Goal: Task Accomplishment & Management: Use online tool/utility

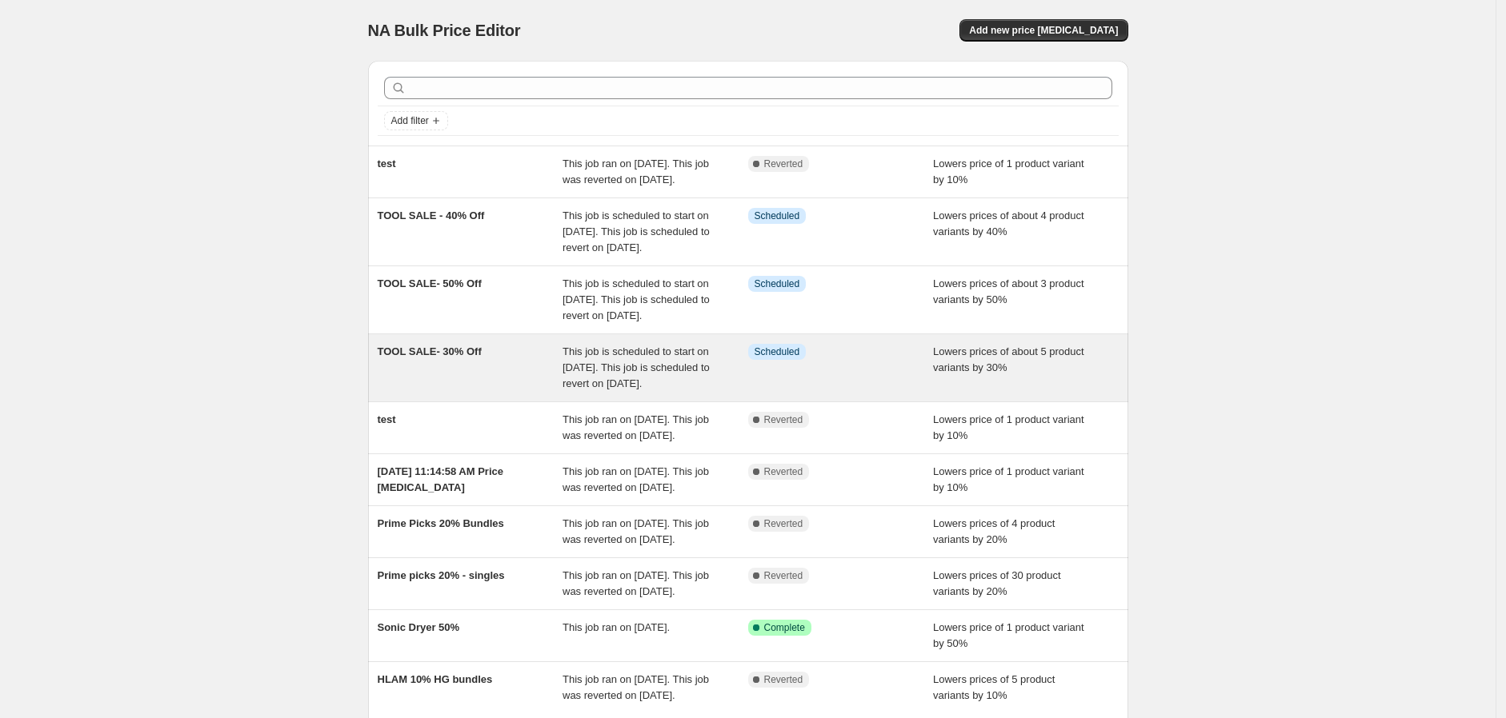
click at [486, 392] on div "TOOL SALE- 30% Off" at bounding box center [471, 368] width 186 height 48
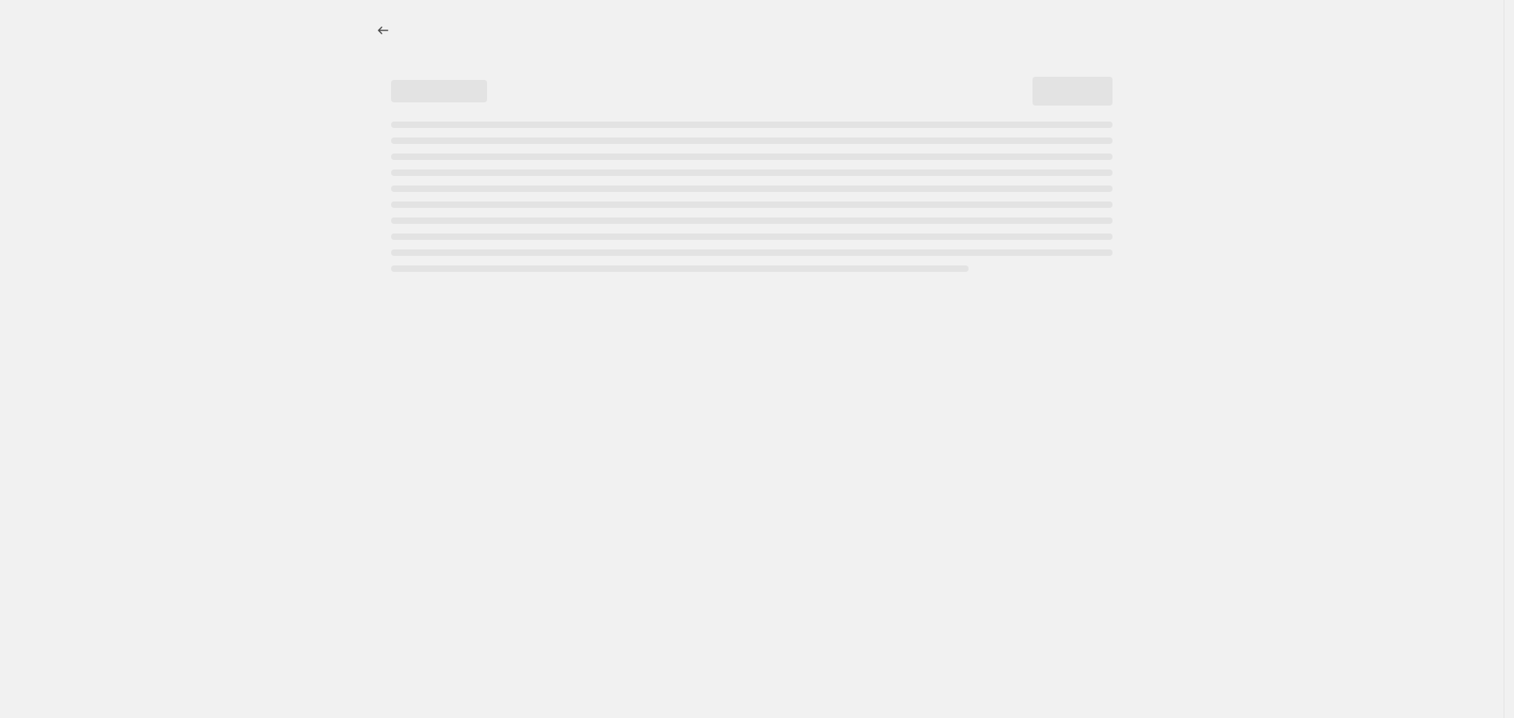
select select "percentage"
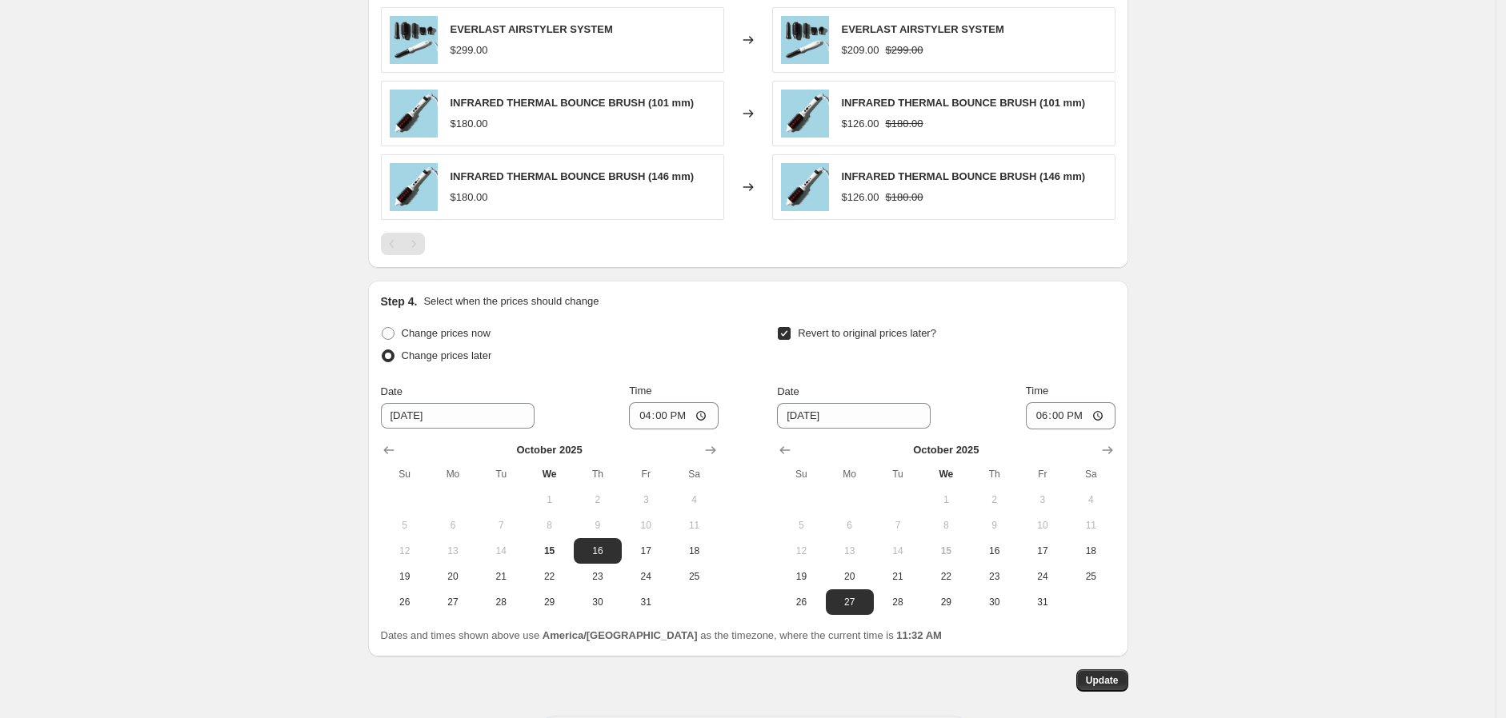
scroll to position [1123, 0]
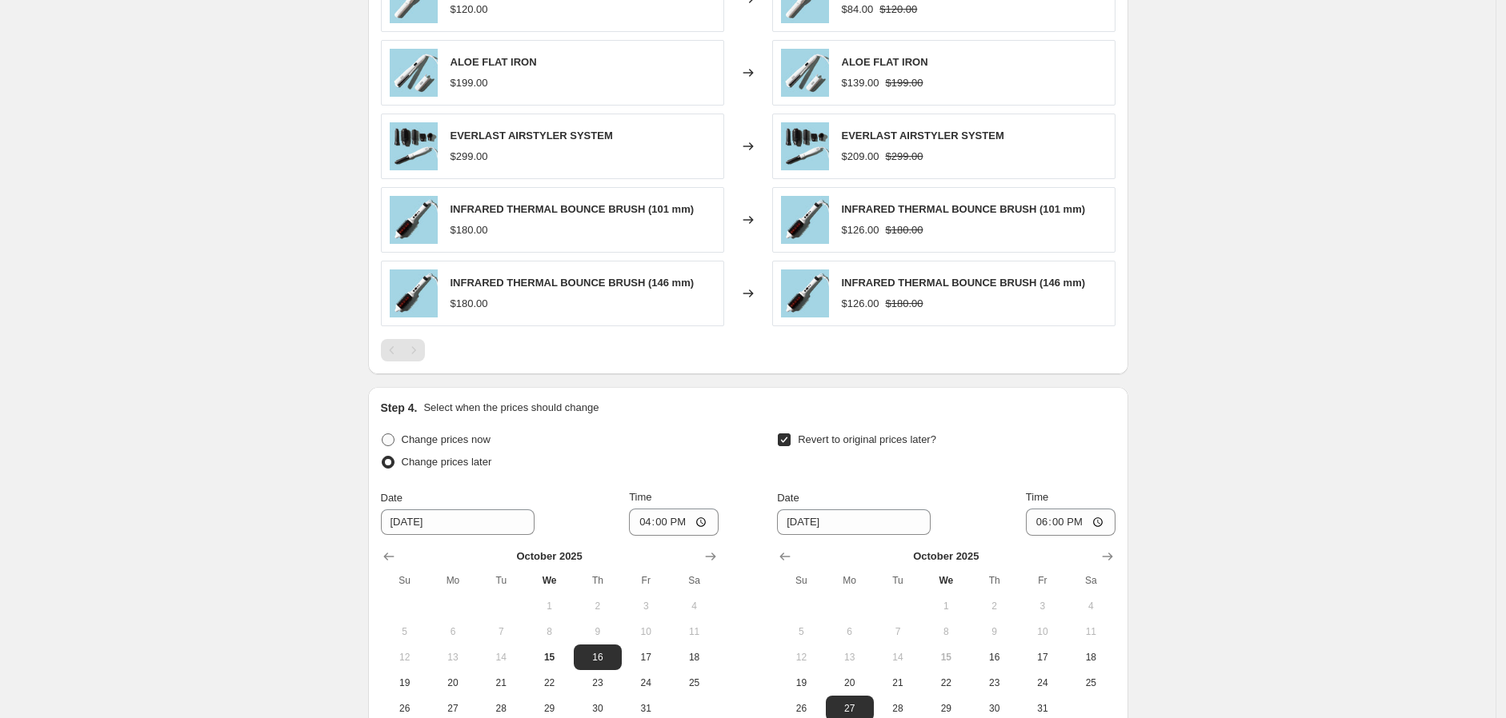
click at [442, 447] on span "Change prices now" at bounding box center [446, 440] width 89 height 16
click at [382, 434] on input "Change prices now" at bounding box center [382, 434] width 1 height 1
radio input "true"
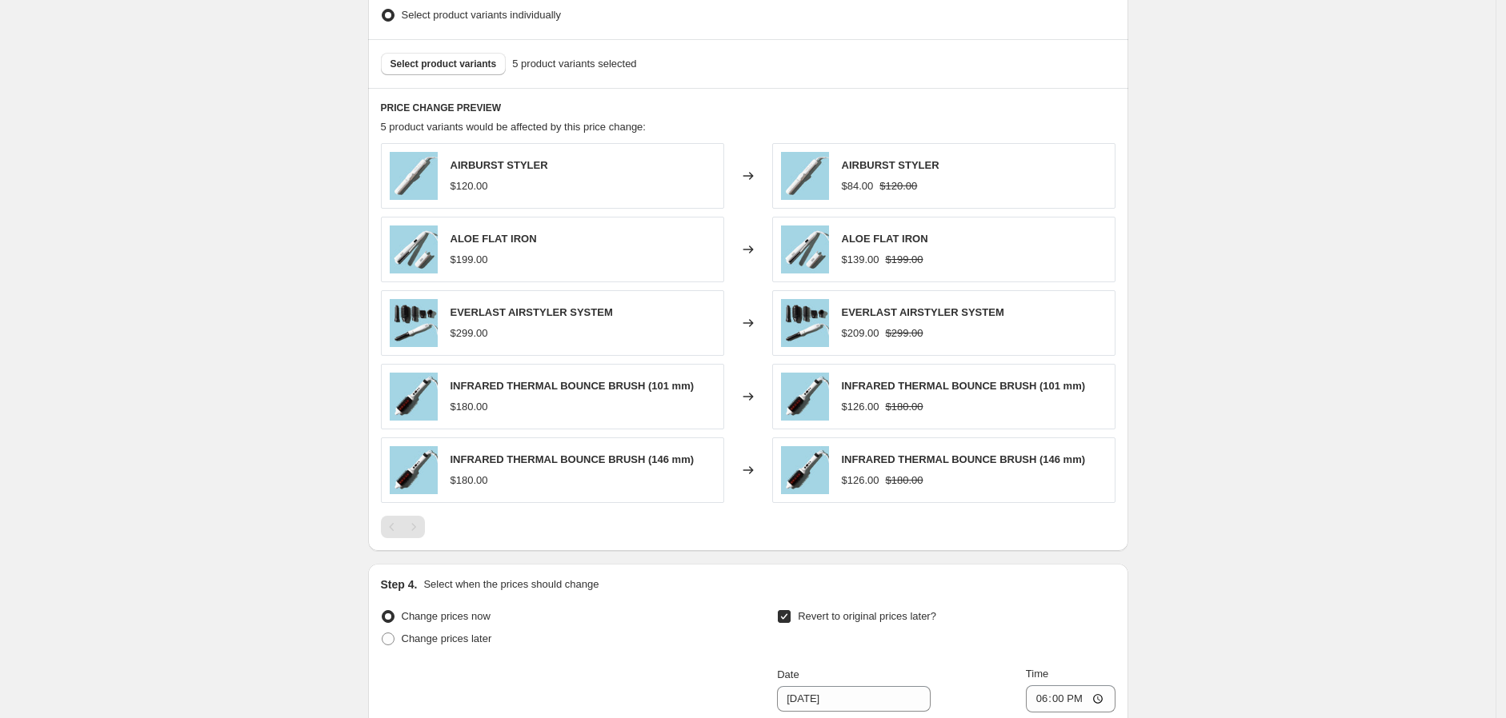
scroll to position [1301, 0]
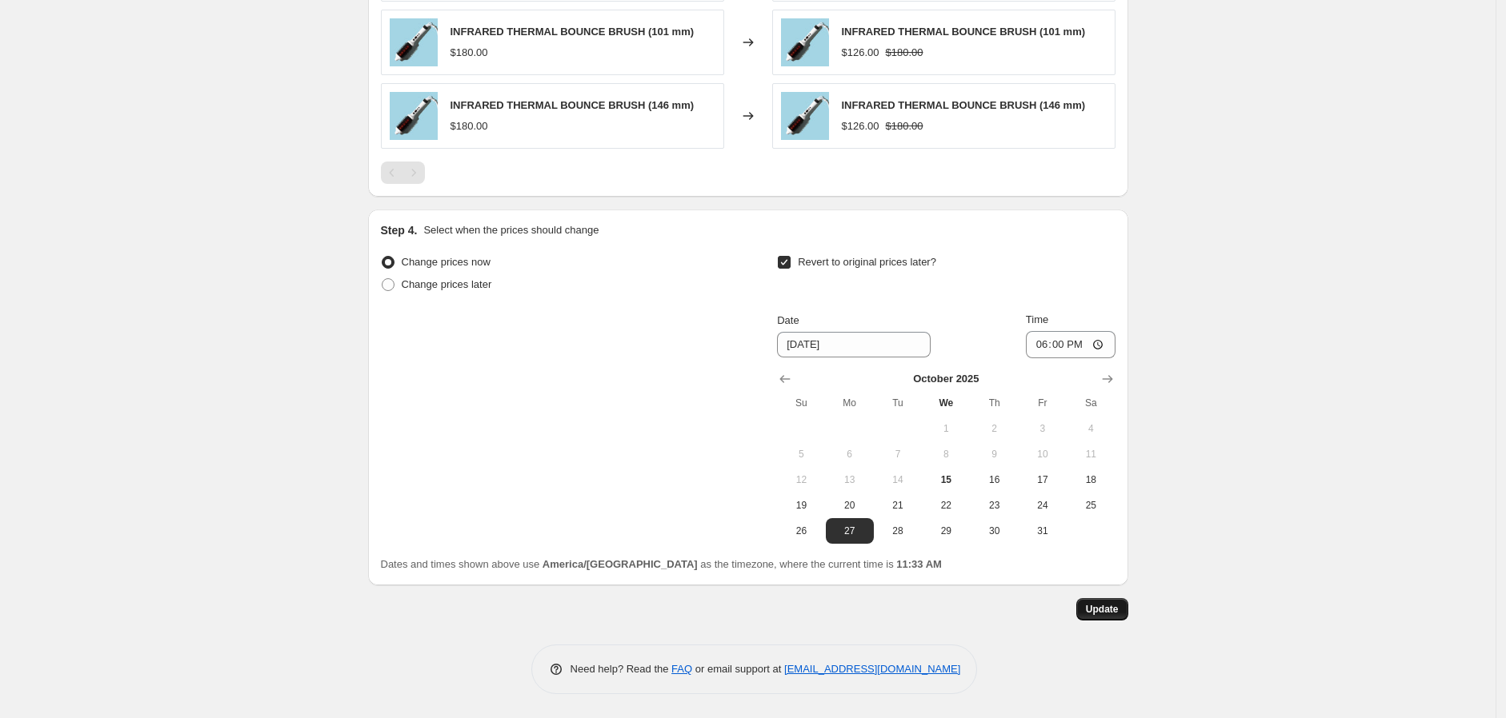
click at [1101, 527] on span "Update" at bounding box center [1102, 609] width 33 height 13
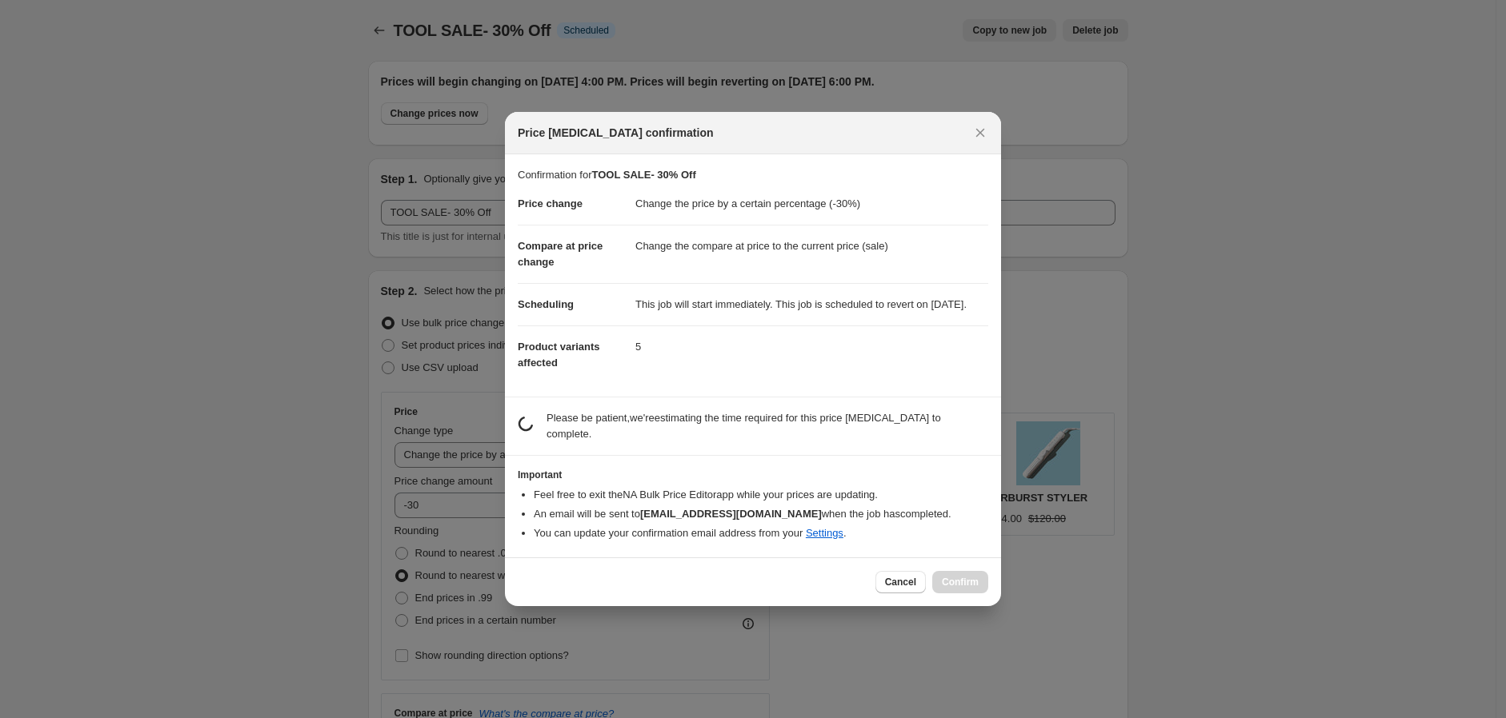
scroll to position [0, 0]
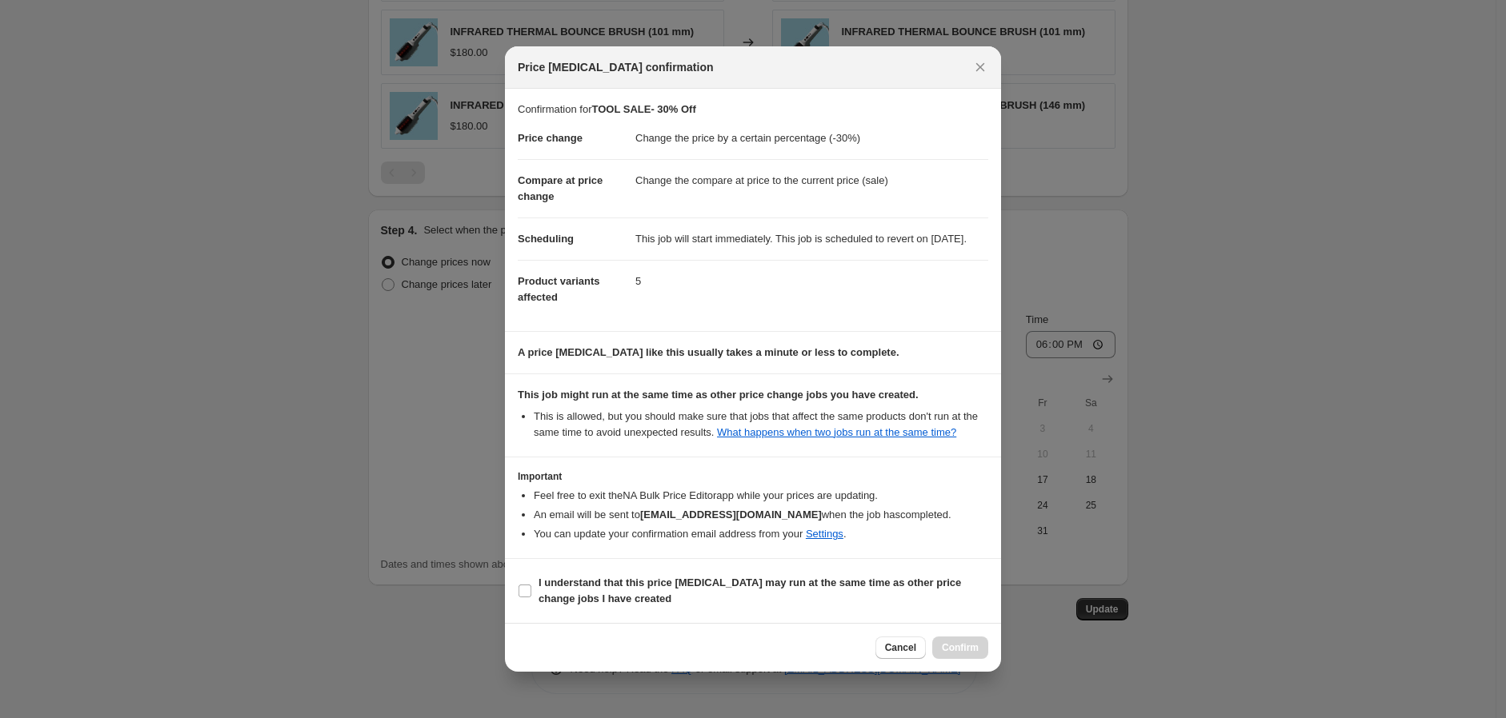
click at [659, 527] on section "I understand that this price [MEDICAL_DATA] may run at the same time as other p…" at bounding box center [753, 591] width 496 height 64
click at [662, 527] on label "I understand that this price [MEDICAL_DATA] may run at the same time as other p…" at bounding box center [753, 591] width 470 height 38
click at [531, 527] on input "I understand that this price [MEDICAL_DATA] may run at the same time as other p…" at bounding box center [524, 591] width 13 height 13
checkbox input "true"
click at [978, 527] on button "Confirm" at bounding box center [960, 648] width 56 height 22
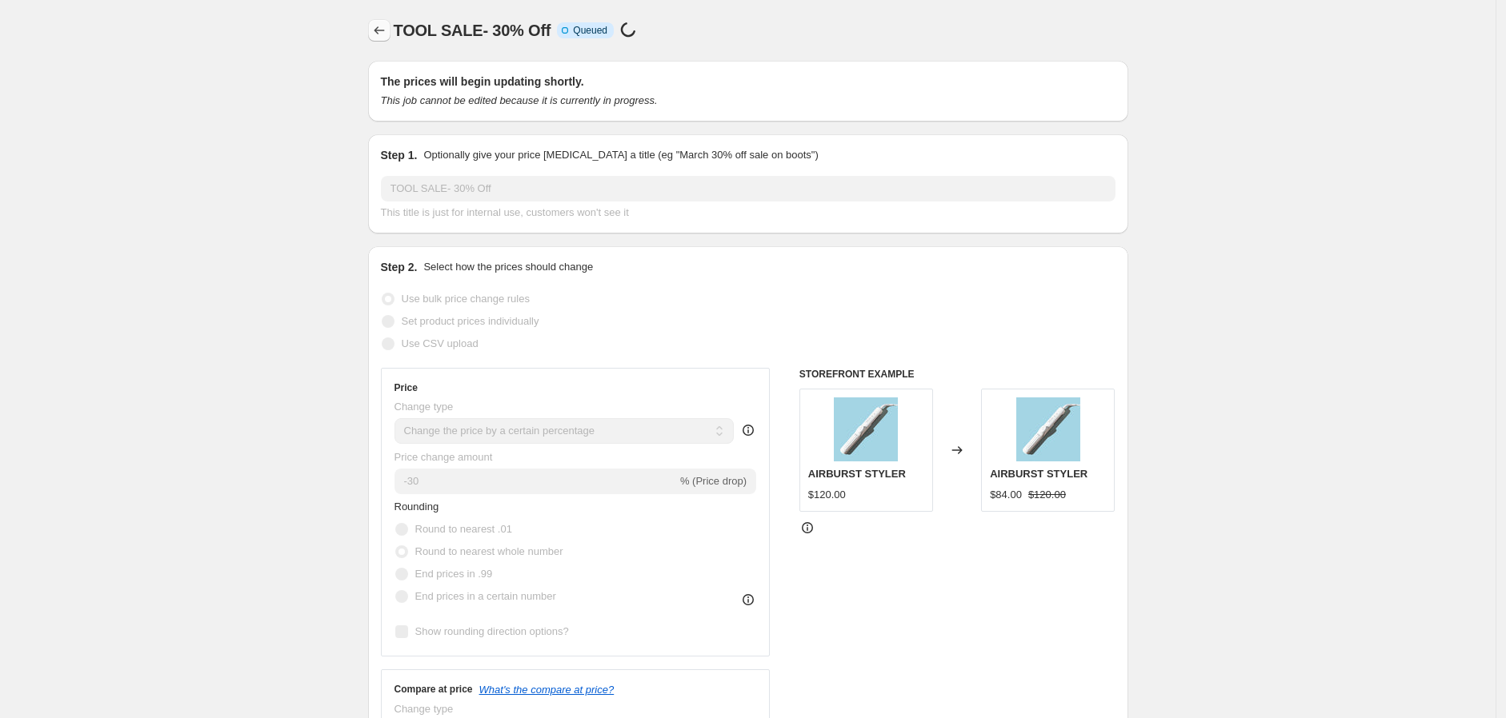
click at [387, 34] on icon "Price change jobs" at bounding box center [379, 30] width 16 height 16
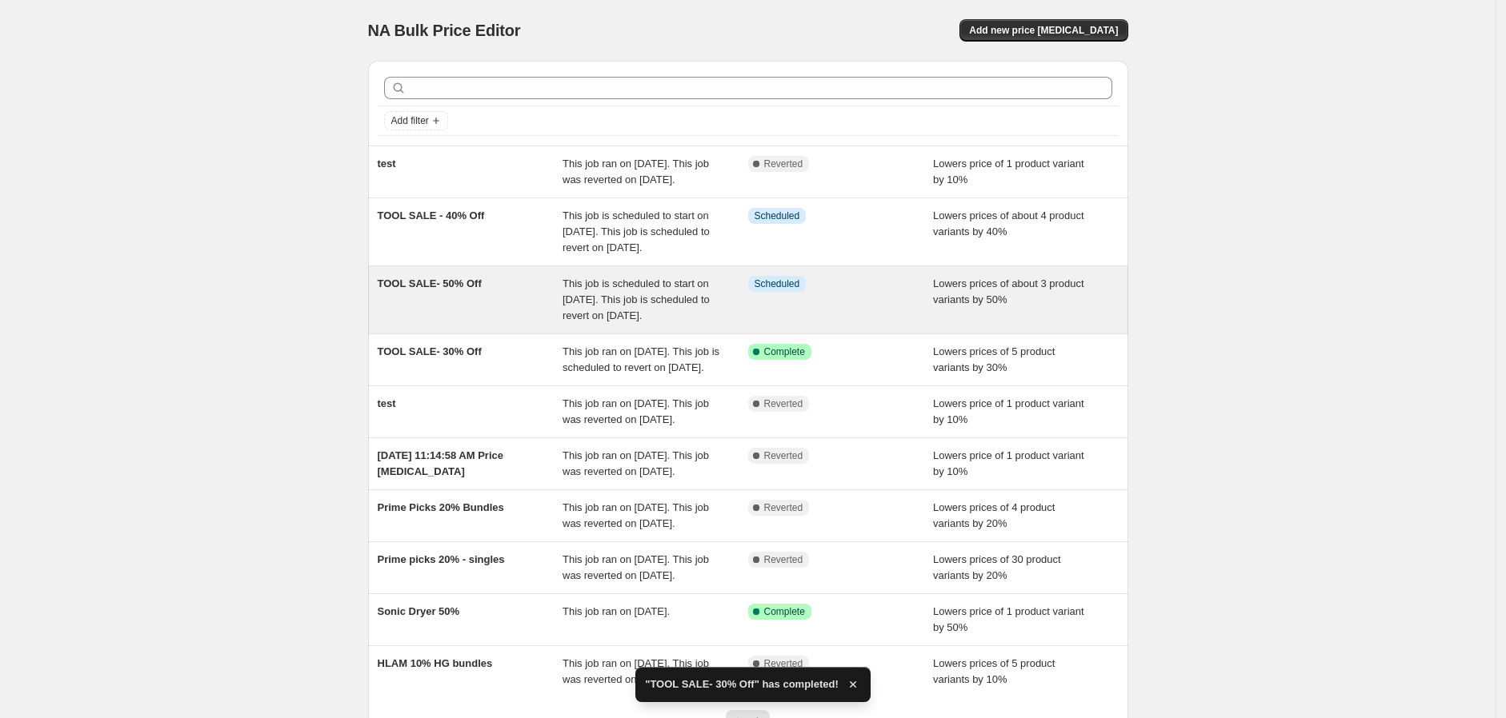
click at [509, 324] on div "TOOL SALE- 50% Off" at bounding box center [471, 300] width 186 height 48
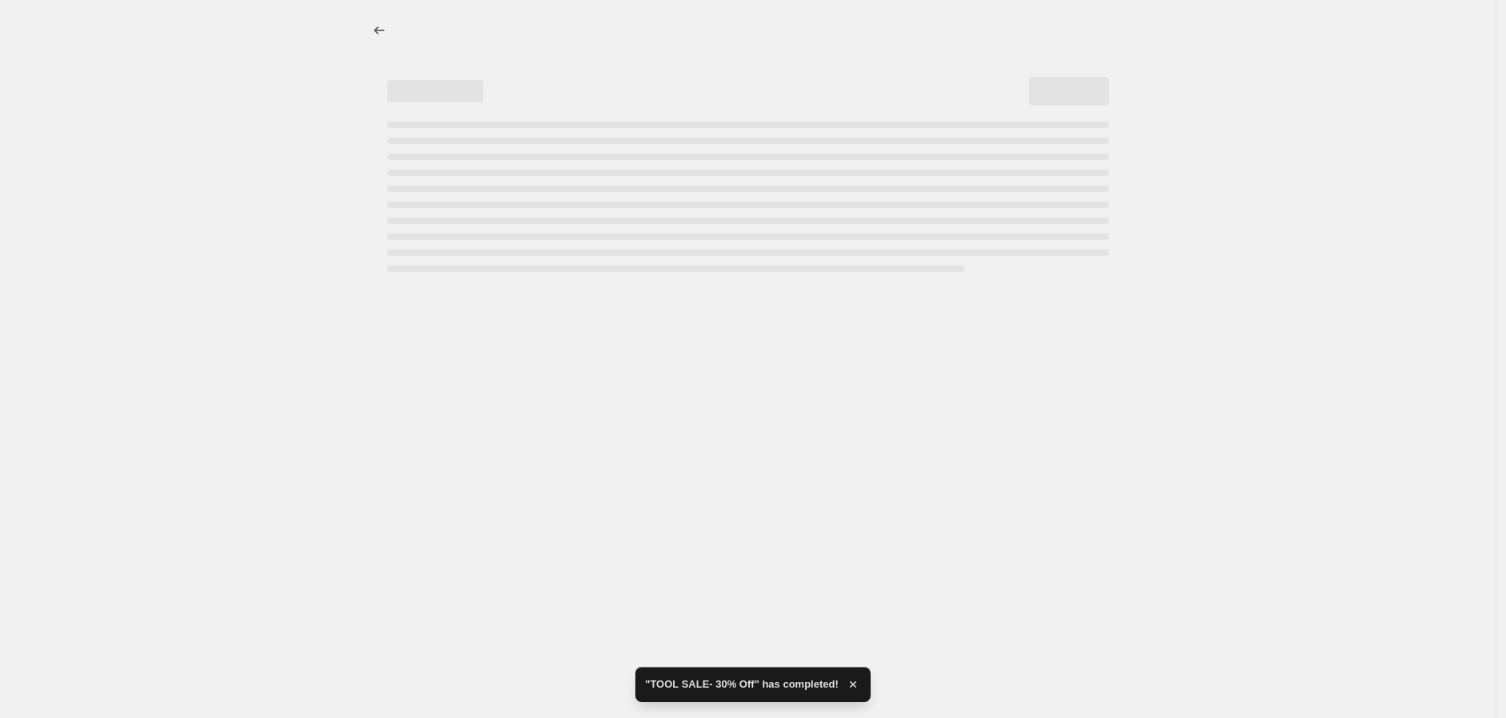
select select "percentage"
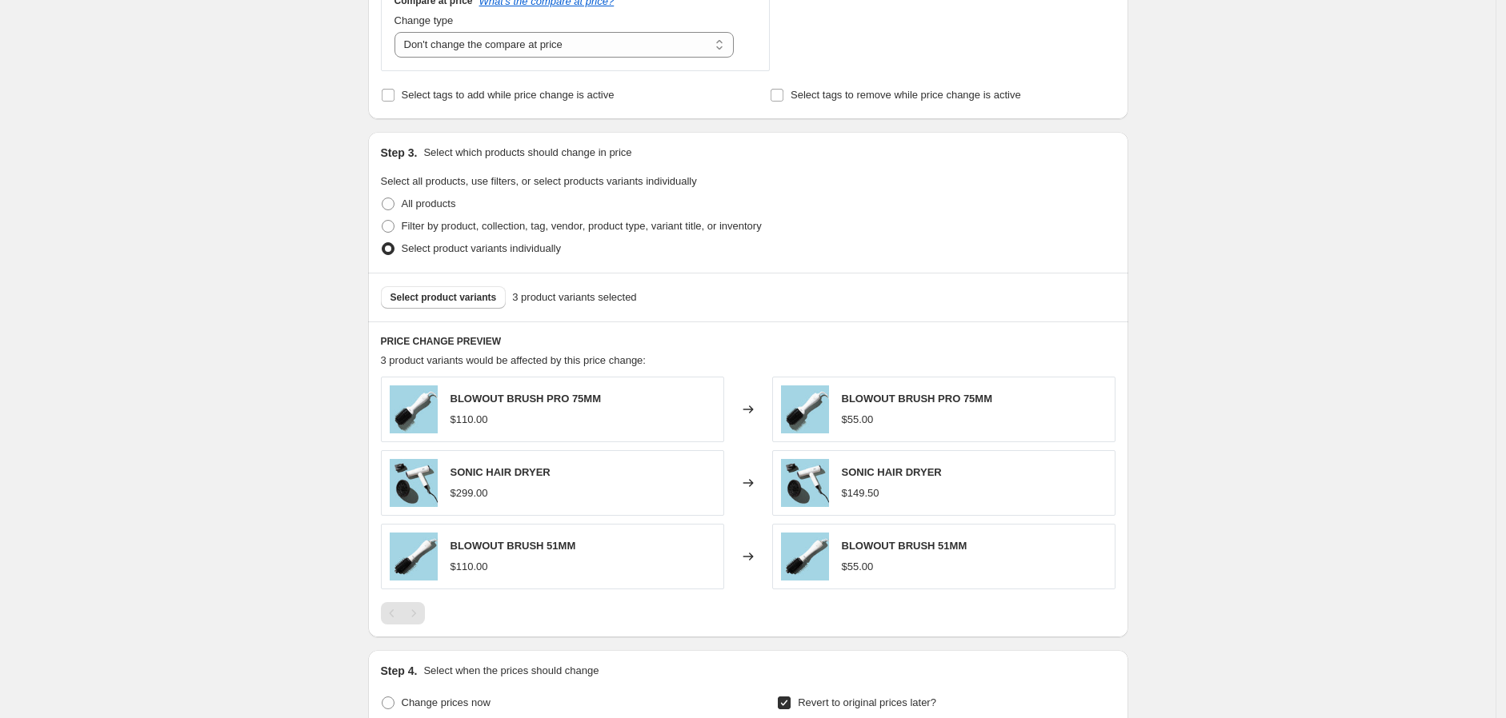
scroll to position [710, 0]
click at [561, 50] on select "Change the compare at price to the current price (sale) Change the compare at p…" at bounding box center [564, 47] width 340 height 26
click at [398, 34] on select "Change the compare at price to the current price (sale) Change the compare at p…" at bounding box center [564, 47] width 340 height 26
click at [546, 50] on select "Change the compare at price to the current price (sale) Change the compare at p…" at bounding box center [564, 47] width 340 height 26
select select "ep"
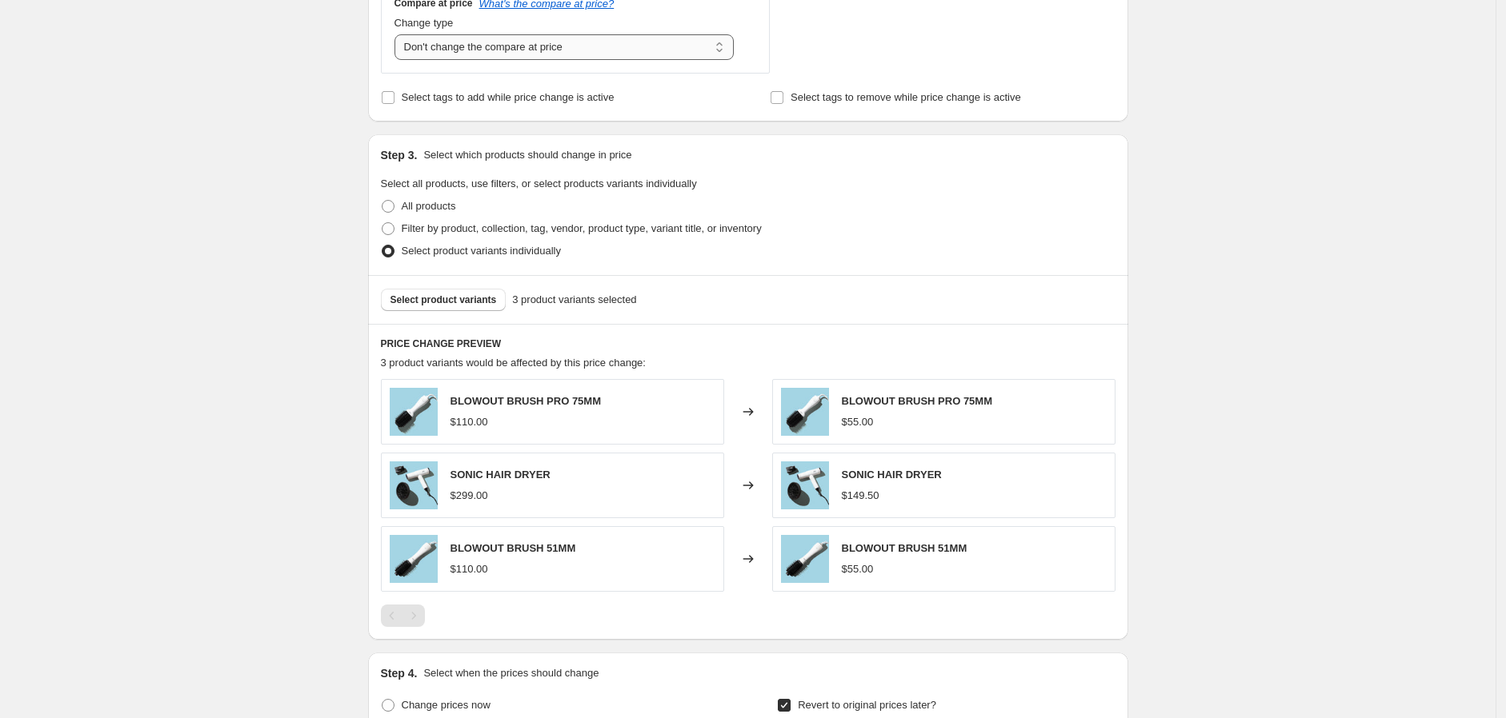
click at [398, 34] on select "Change the compare at price to the current price (sale) Change the compare at p…" at bounding box center [564, 47] width 340 height 26
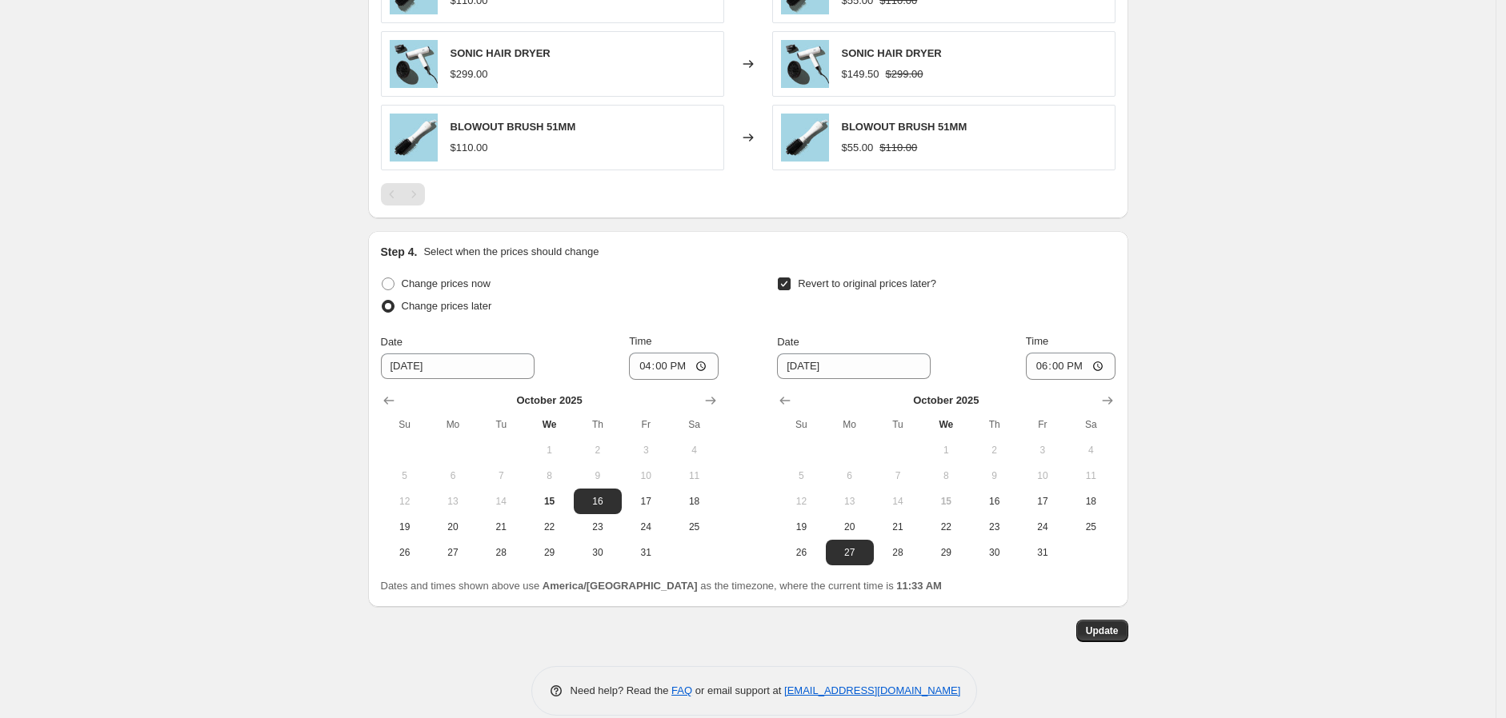
scroll to position [1154, 0]
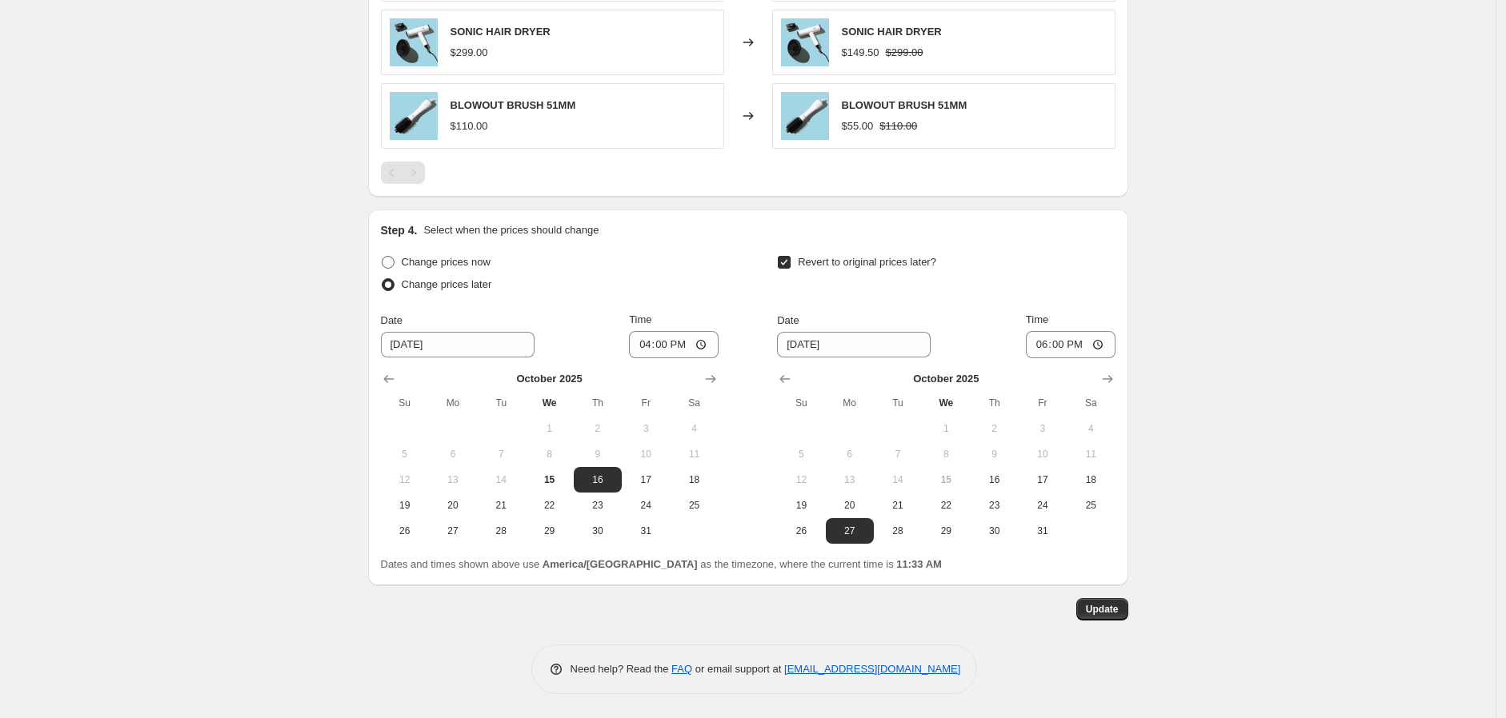
click at [438, 267] on span "Change prices now" at bounding box center [446, 262] width 89 height 12
click at [382, 257] on input "Change prices now" at bounding box center [382, 256] width 1 height 1
radio input "true"
click at [1096, 527] on span "Update" at bounding box center [1102, 609] width 33 height 13
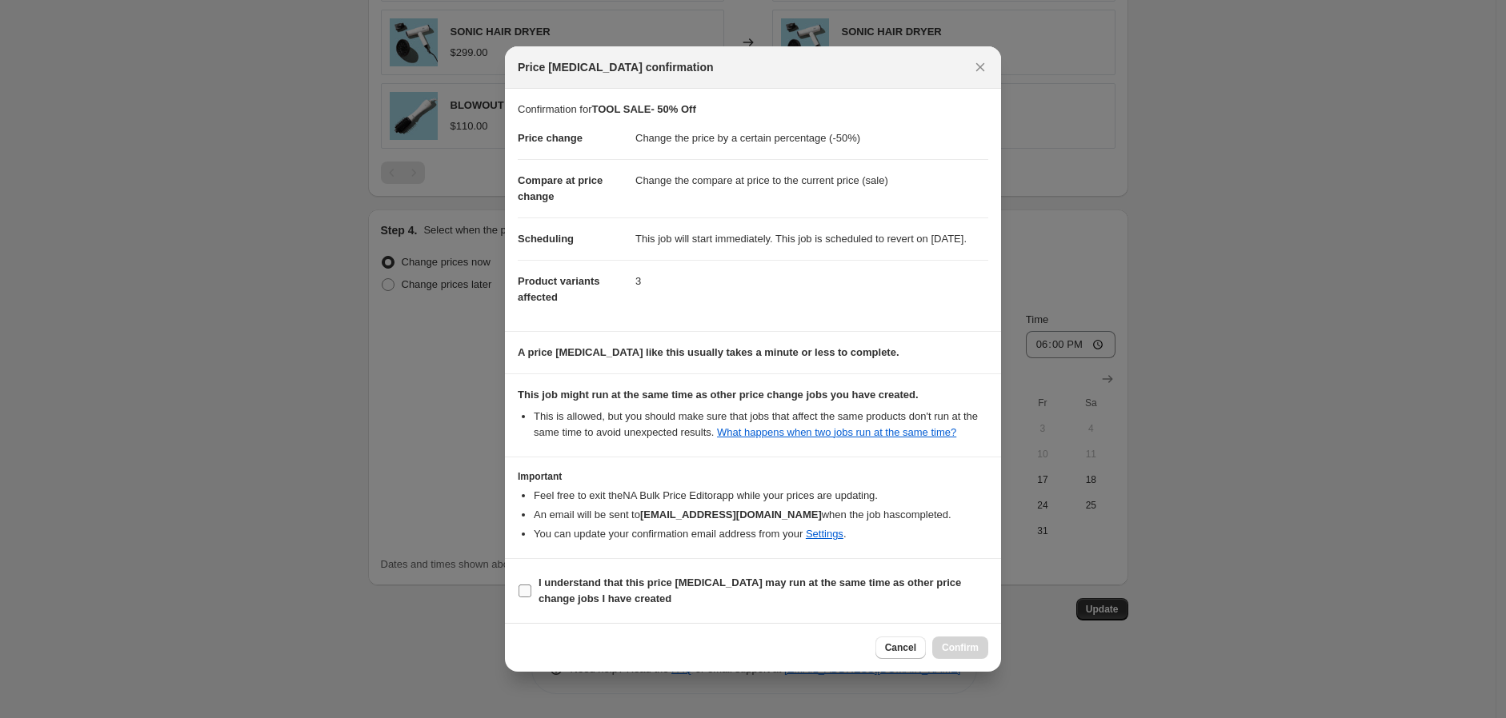
click at [654, 527] on label "I understand that this price [MEDICAL_DATA] may run at the same time as other p…" at bounding box center [753, 591] width 470 height 38
click at [531, 527] on input "I understand that this price [MEDICAL_DATA] may run at the same time as other p…" at bounding box center [524, 591] width 13 height 13
checkbox input "true"
click at [978, 527] on span "Confirm" at bounding box center [960, 648] width 37 height 13
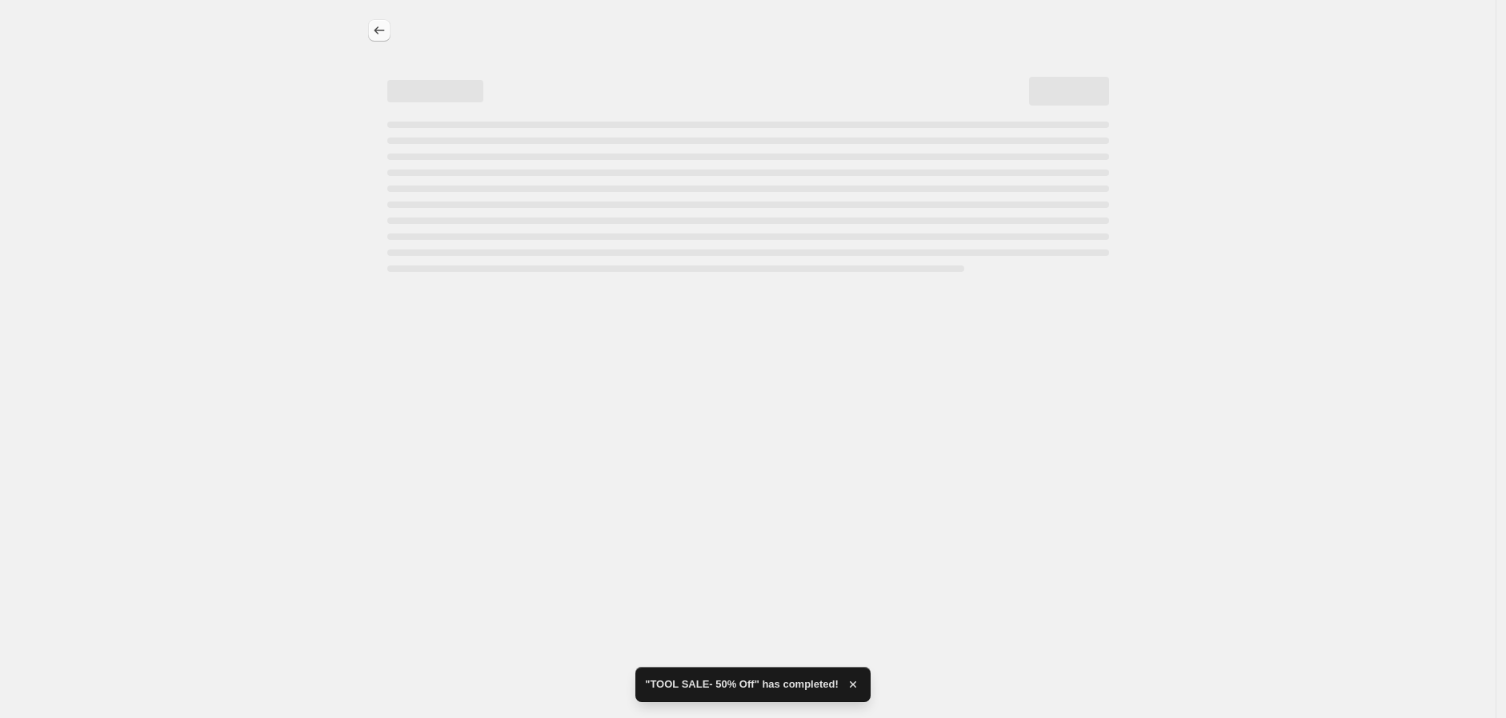
select select "percentage"
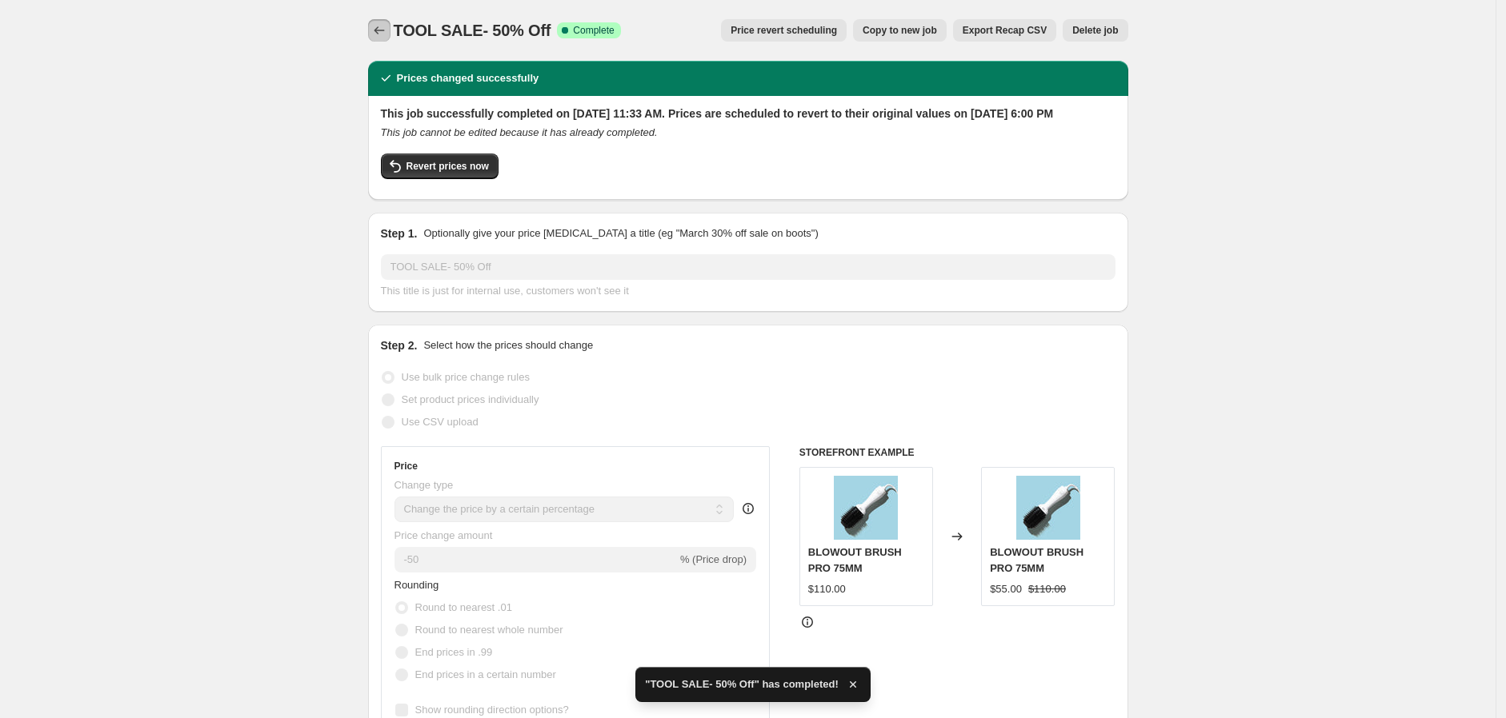
click at [378, 33] on icon "Price change jobs" at bounding box center [379, 30] width 16 height 16
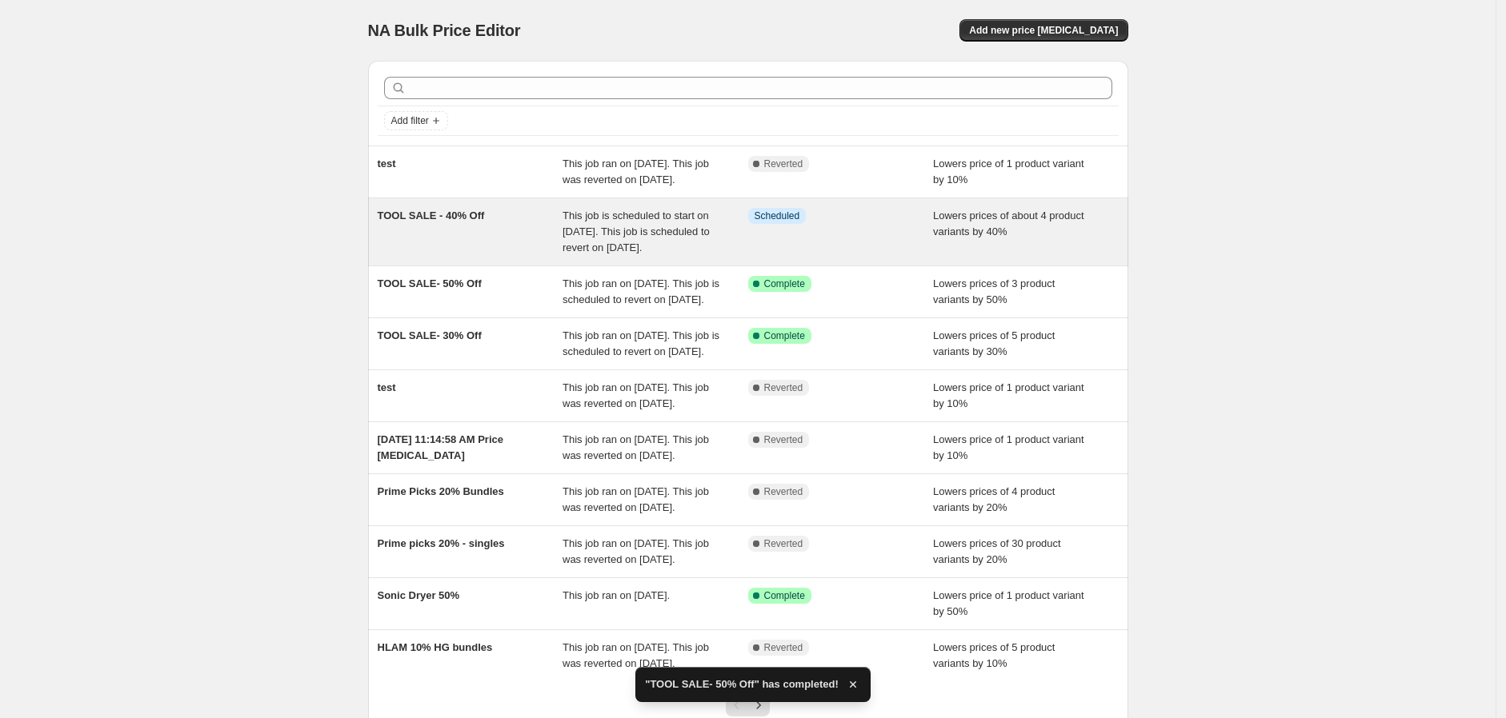
click at [571, 254] on span "This job is scheduled to start on [DATE]. This job is scheduled to revert on [D…" at bounding box center [635, 232] width 147 height 44
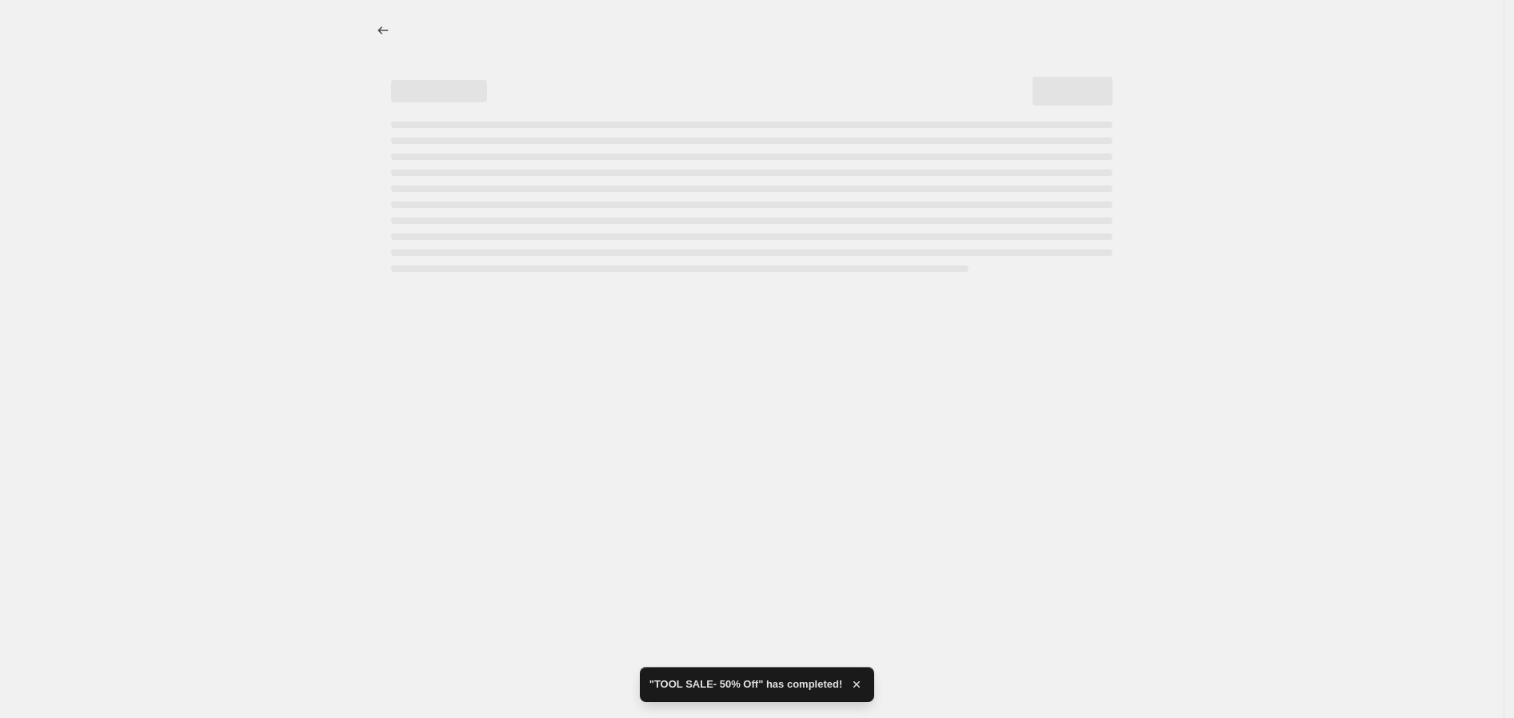
select select "percentage"
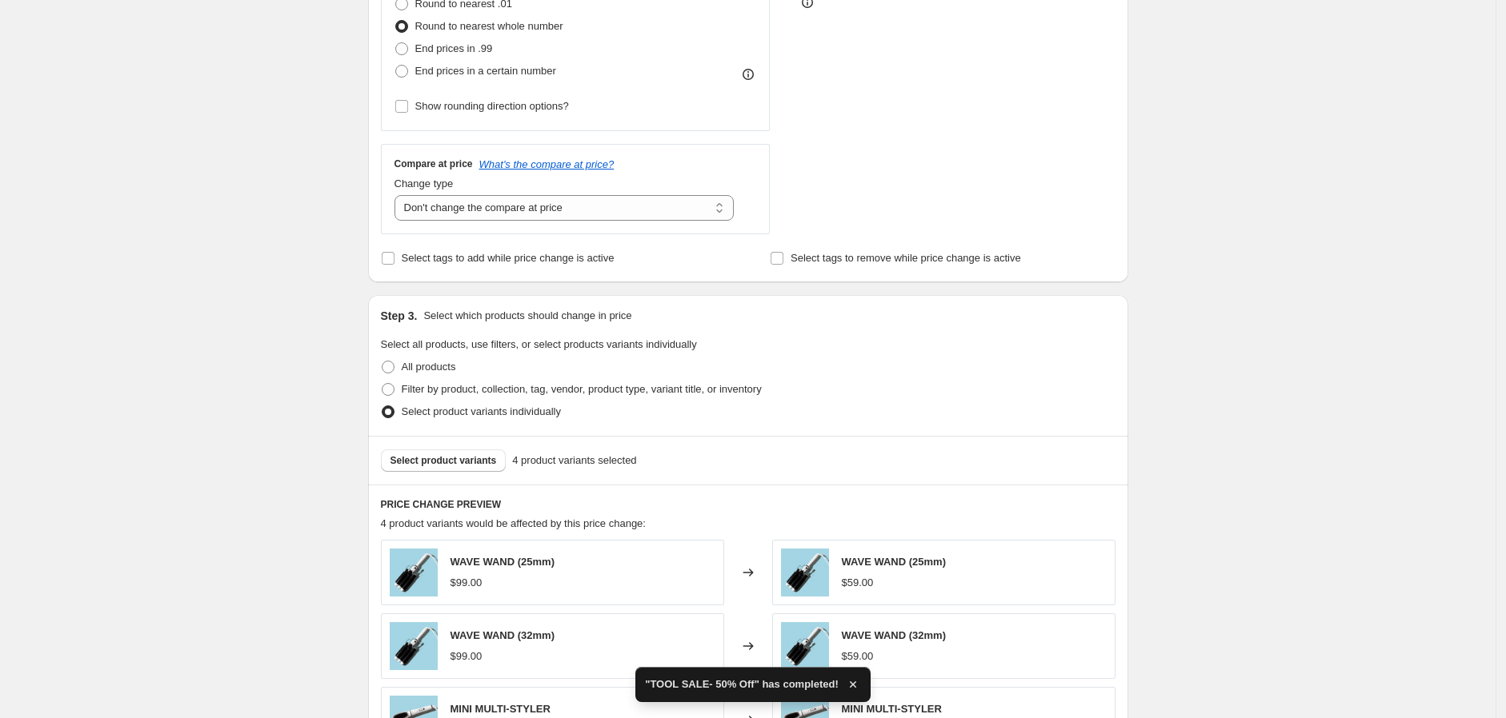
scroll to position [533, 0]
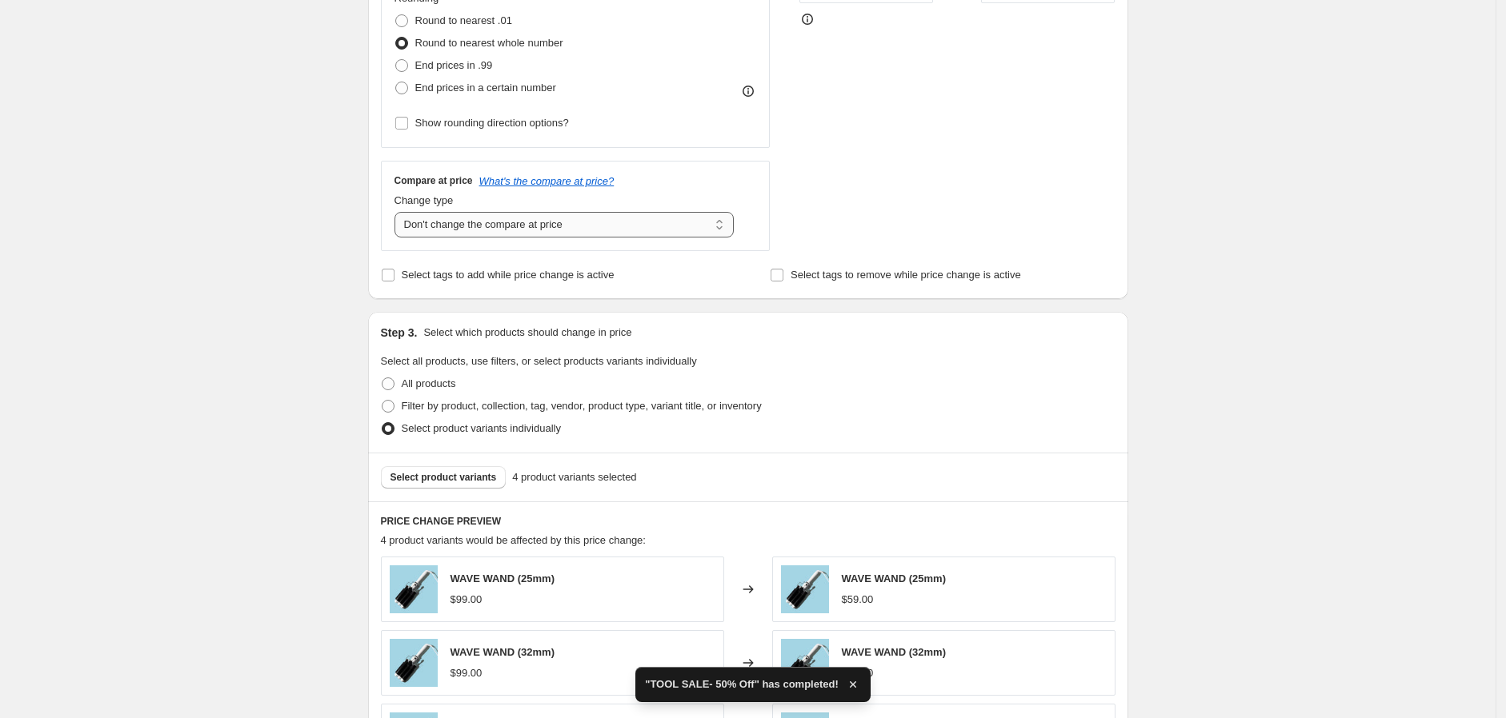
click at [558, 219] on select "Change the compare at price to the current price (sale) Change the compare at p…" at bounding box center [564, 225] width 340 height 26
select select "ep"
click at [398, 212] on select "Change the compare at price to the current price (sale) Change the compare at p…" at bounding box center [564, 225] width 340 height 26
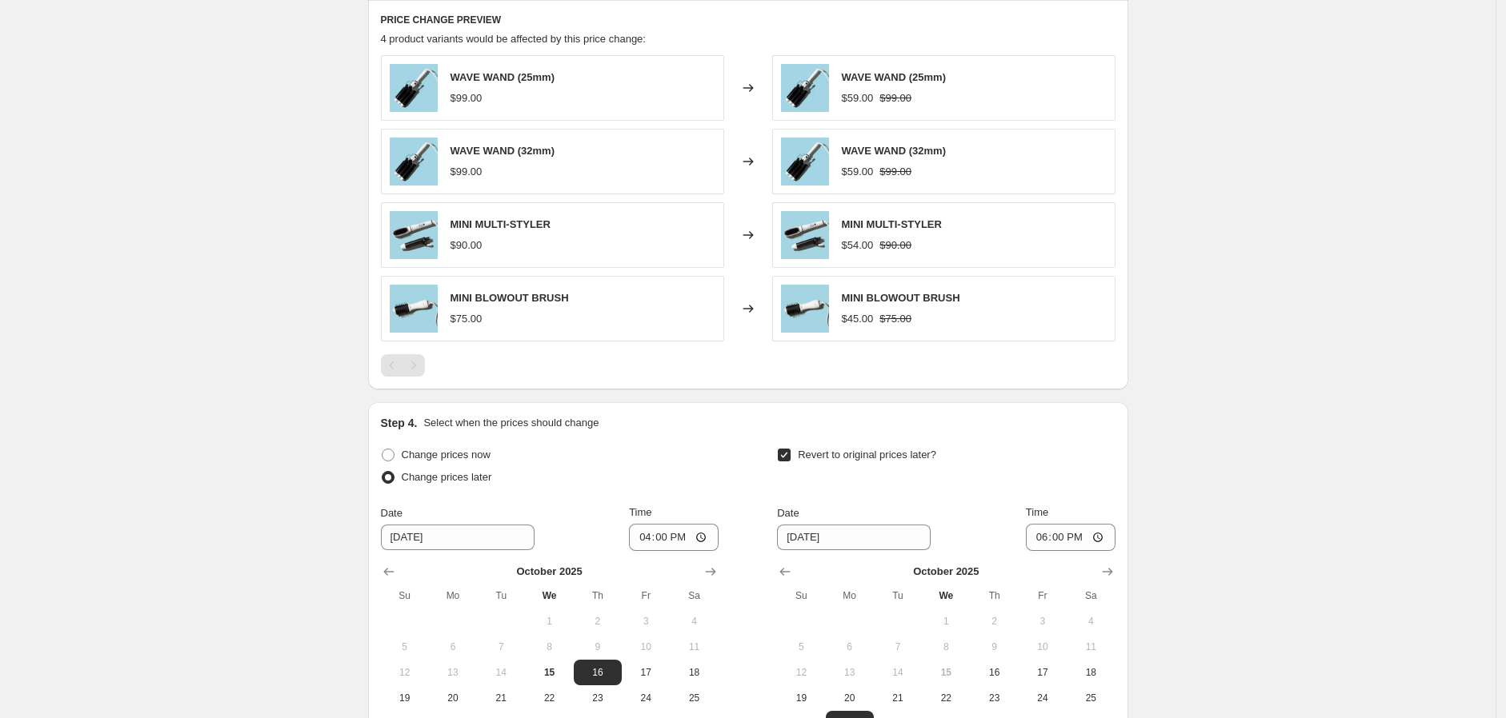
scroll to position [1227, 0]
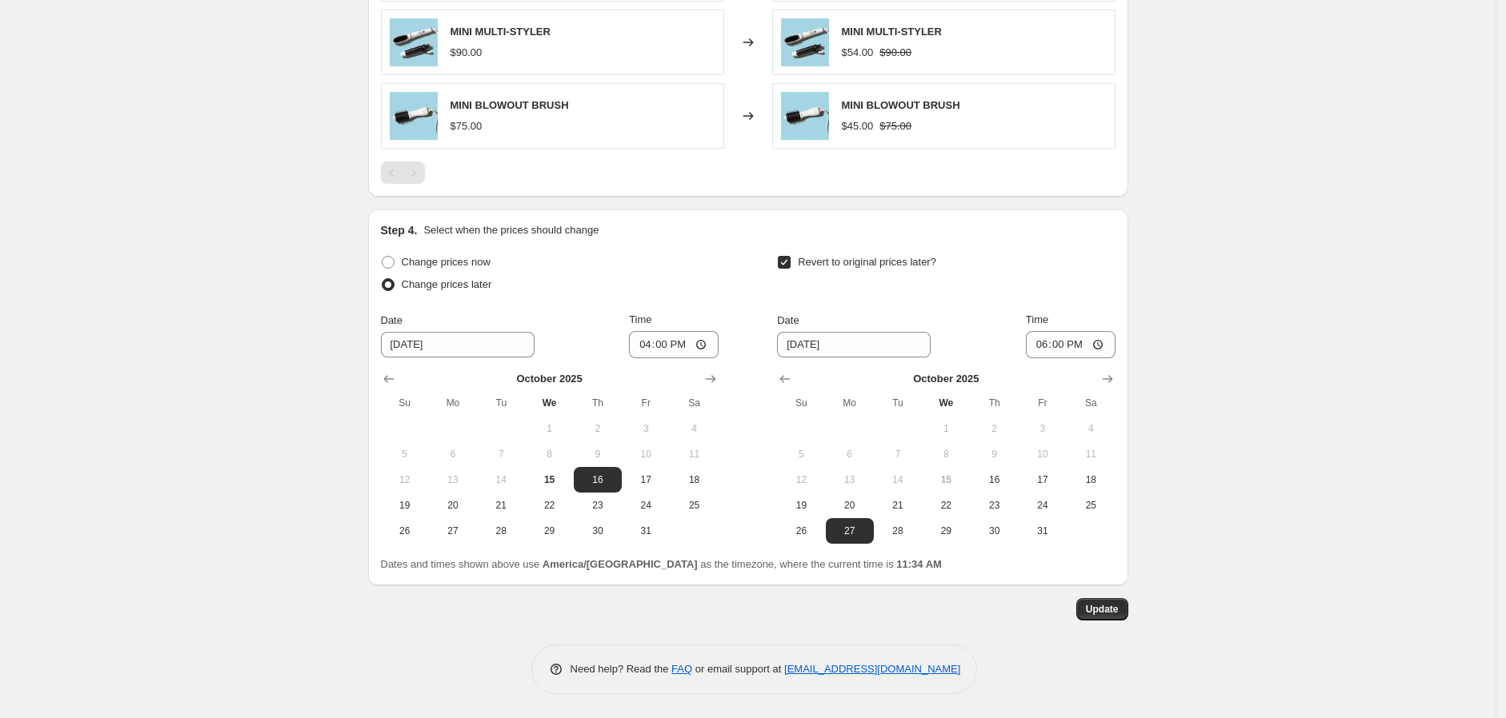
click at [424, 258] on span "Change prices now" at bounding box center [446, 262] width 89 height 12
click at [382, 257] on input "Change prices now" at bounding box center [382, 256] width 1 height 1
radio input "true"
click at [1089, 527] on button "Update" at bounding box center [1102, 609] width 52 height 22
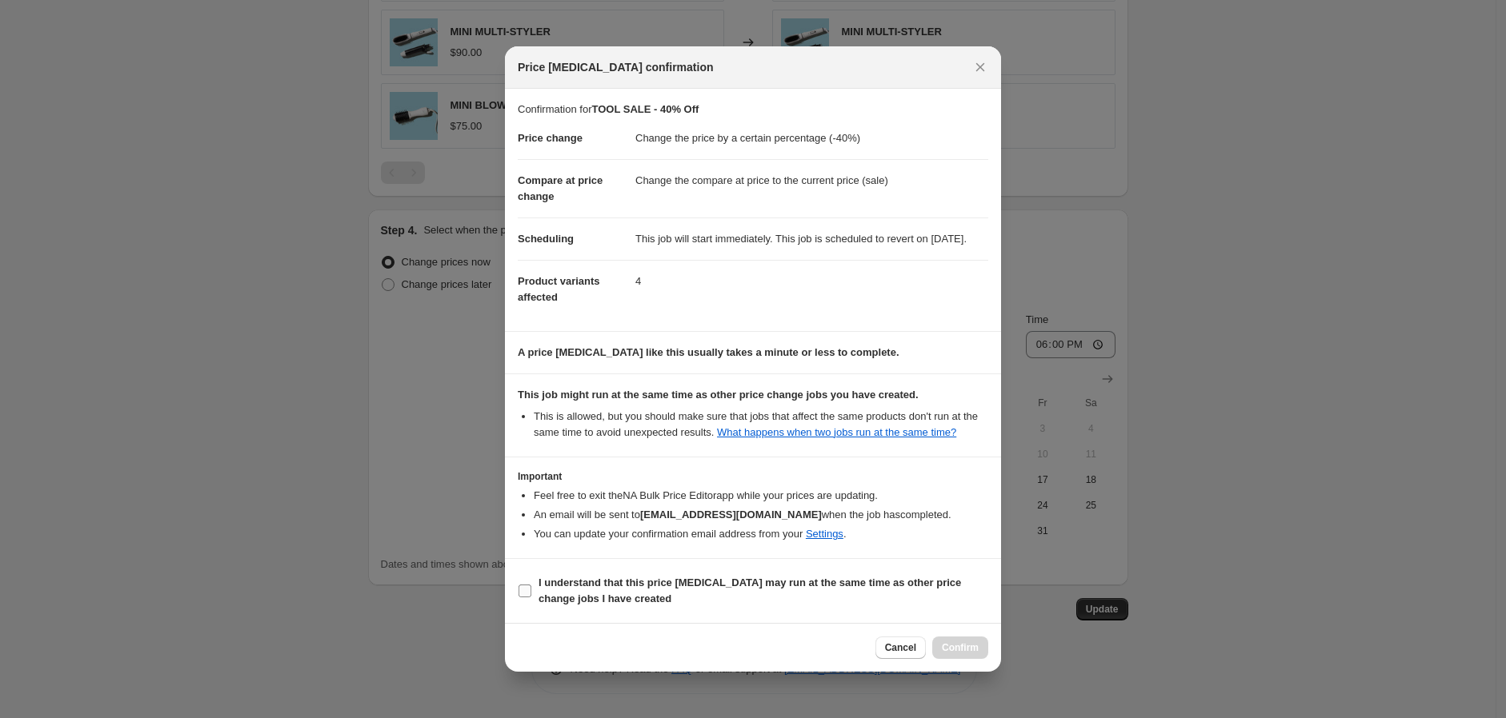
click at [622, 527] on b "I understand that this price [MEDICAL_DATA] may run at the same time as other p…" at bounding box center [749, 591] width 422 height 28
click at [531, 527] on input "I understand that this price [MEDICAL_DATA] may run at the same time as other p…" at bounding box center [524, 591] width 13 height 13
checkbox input "true"
click at [969, 527] on span "Confirm" at bounding box center [960, 648] width 37 height 13
